Goal: Transaction & Acquisition: Purchase product/service

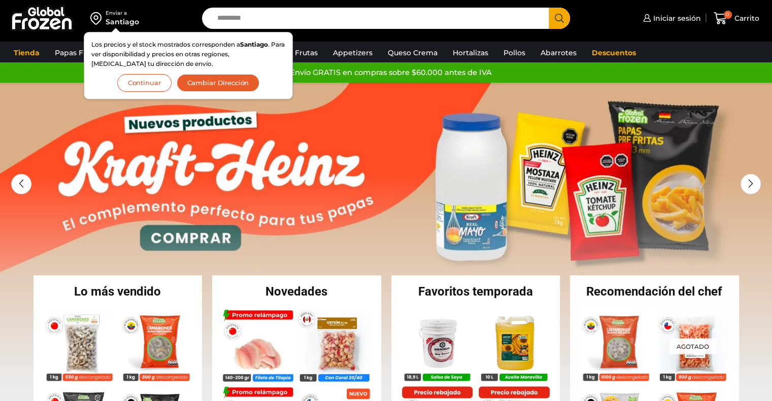
click at [145, 82] on button "Continuar" at bounding box center [144, 83] width 54 height 18
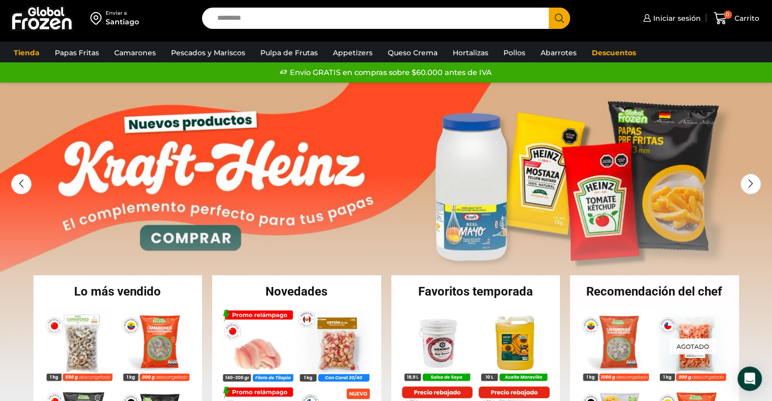
click at [223, 21] on input "Search input" at bounding box center [378, 18] width 332 height 21
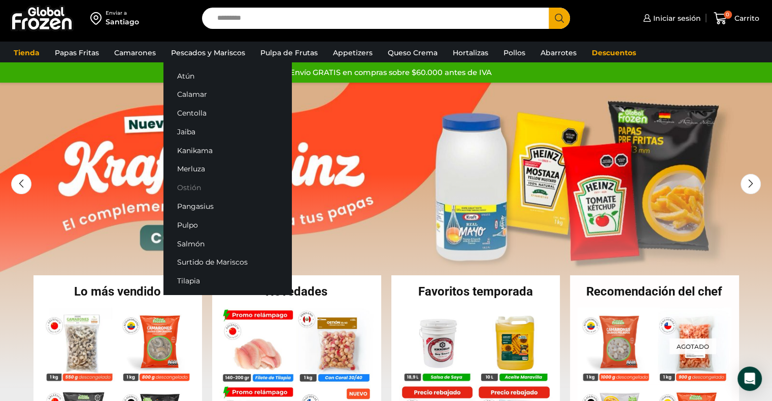
click at [184, 189] on link "Ostión" at bounding box center [227, 188] width 128 height 19
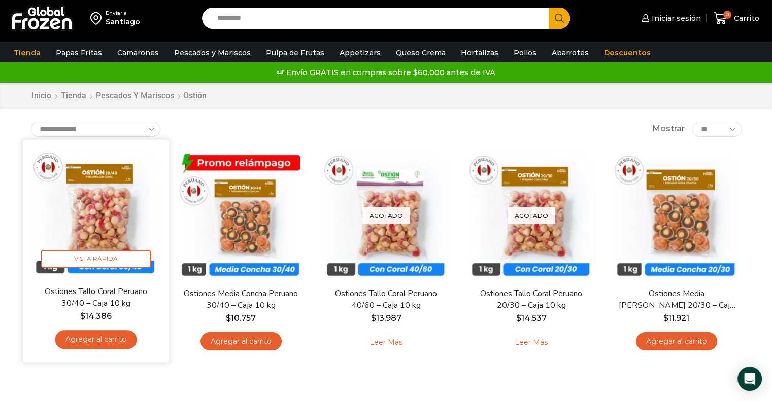
click at [84, 218] on img at bounding box center [95, 212] width 131 height 131
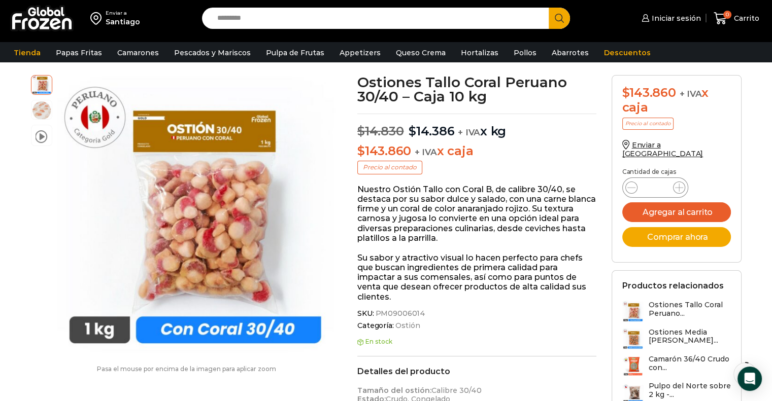
drag, startPoint x: 376, startPoint y: 316, endPoint x: 447, endPoint y: 322, distance: 71.4
click at [447, 322] on div "SKU: PM09006014 Categoría: Ostión Etiquetas: calidad excepcional , Sorprende a …" at bounding box center [476, 322] width 239 height 24
click at [440, 318] on span "SKU: PM09006014" at bounding box center [476, 314] width 239 height 9
drag, startPoint x: 376, startPoint y: 313, endPoint x: 420, endPoint y: 315, distance: 44.7
click at [420, 315] on span "PM09006014" at bounding box center [400, 314] width 52 height 9
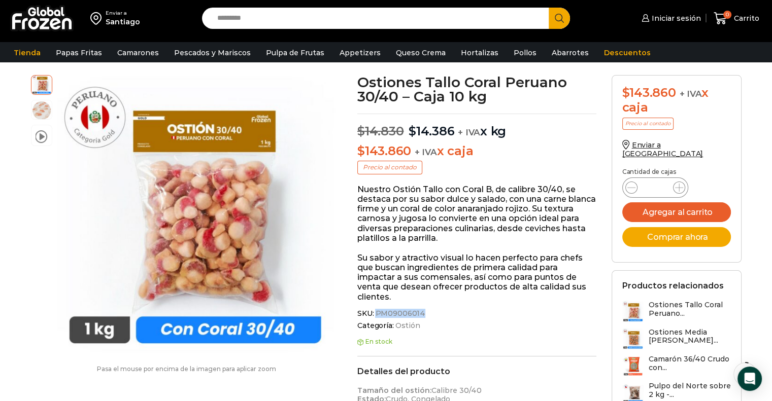
copy span "PM09006014"
click at [421, 326] on span "Categoría: Ostión" at bounding box center [476, 326] width 239 height 9
click at [725, 169] on p "Cantidad de cajas" at bounding box center [676, 172] width 109 height 7
drag, startPoint x: 376, startPoint y: 313, endPoint x: 420, endPoint y: 315, distance: 44.7
click at [420, 315] on span "PM09006014" at bounding box center [400, 314] width 52 height 9
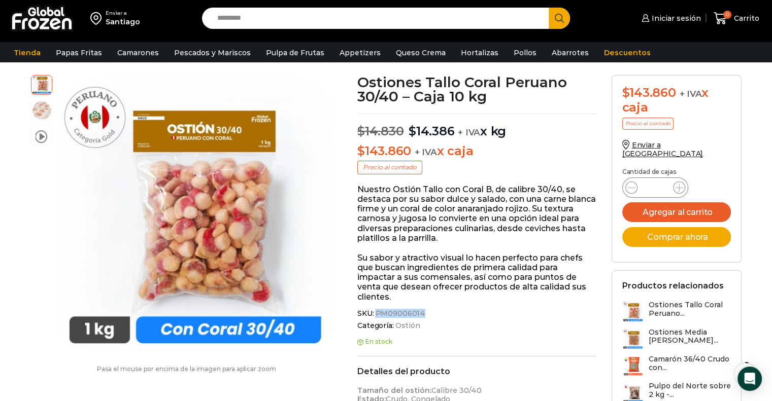
copy span "PM09006014"
click at [679, 259] on div "$ 143.860 + IVA x caja Precio al contado Enviar a Chile Cantidad de cajas Ostio…" at bounding box center [676, 261] width 145 height 372
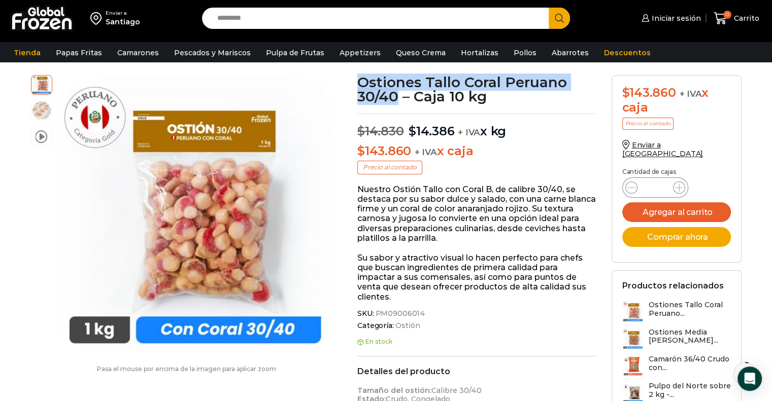
drag, startPoint x: 357, startPoint y: 81, endPoint x: 398, endPoint y: 99, distance: 45.2
click at [398, 99] on h1 "Ostiones Tallo Coral Peruano 30/40 – Caja 10 kg" at bounding box center [476, 89] width 239 height 28
copy h1 "Ostiones Tallo Coral Peruano 30/40"
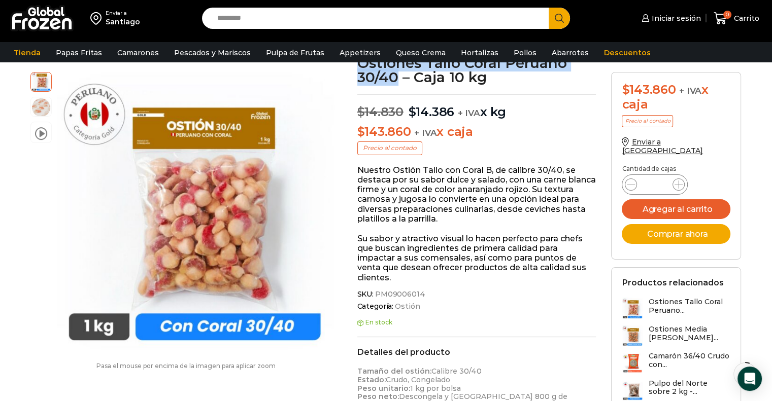
scroll to position [71, 0]
